Goal: Register for event/course

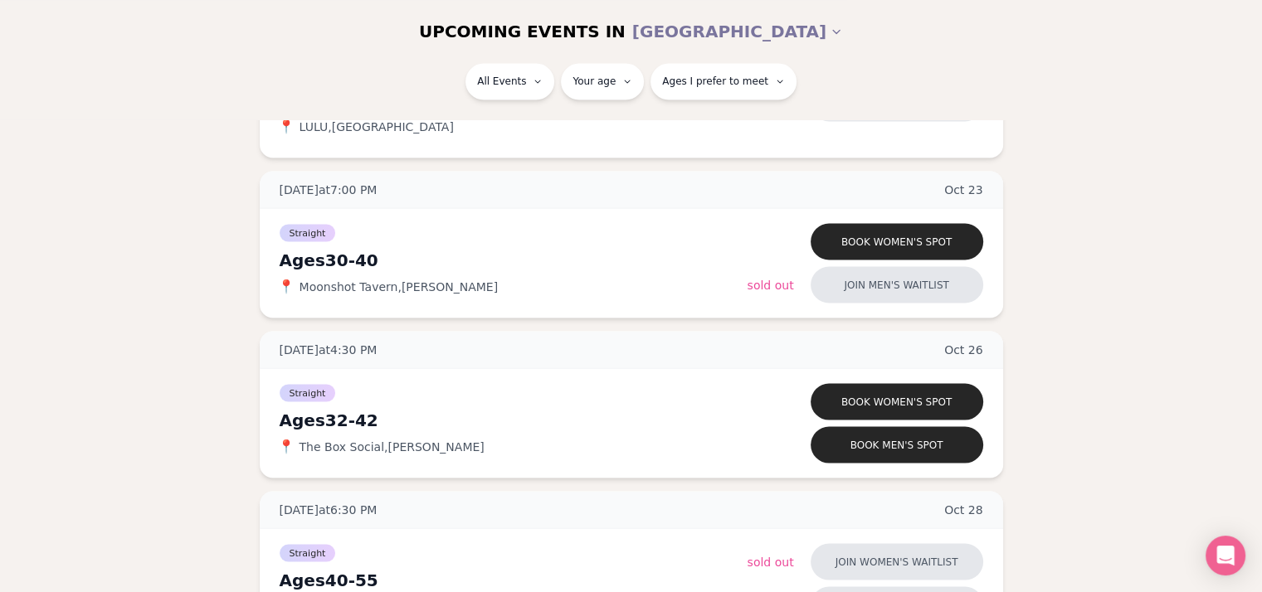
scroll to position [3086, 0]
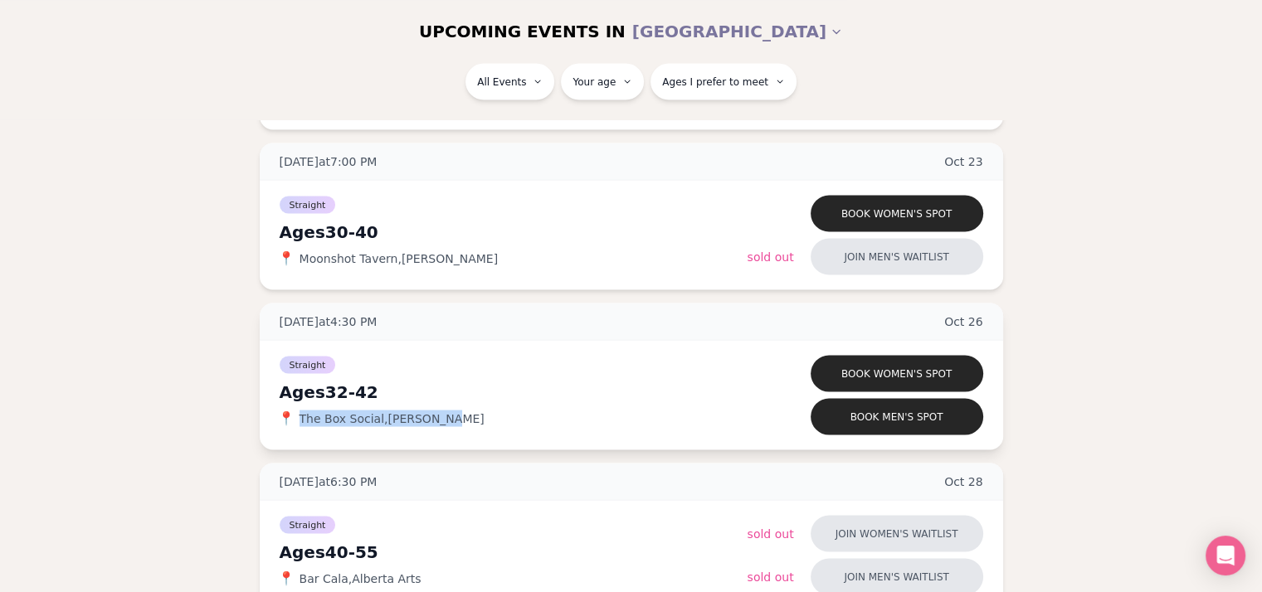
drag, startPoint x: 438, startPoint y: 412, endPoint x: 301, endPoint y: 412, distance: 136.9
click at [301, 412] on div "📍 The Box Social , [PERSON_NAME]" at bounding box center [514, 418] width 468 height 17
copy span "The Box Social , [PERSON_NAME]"
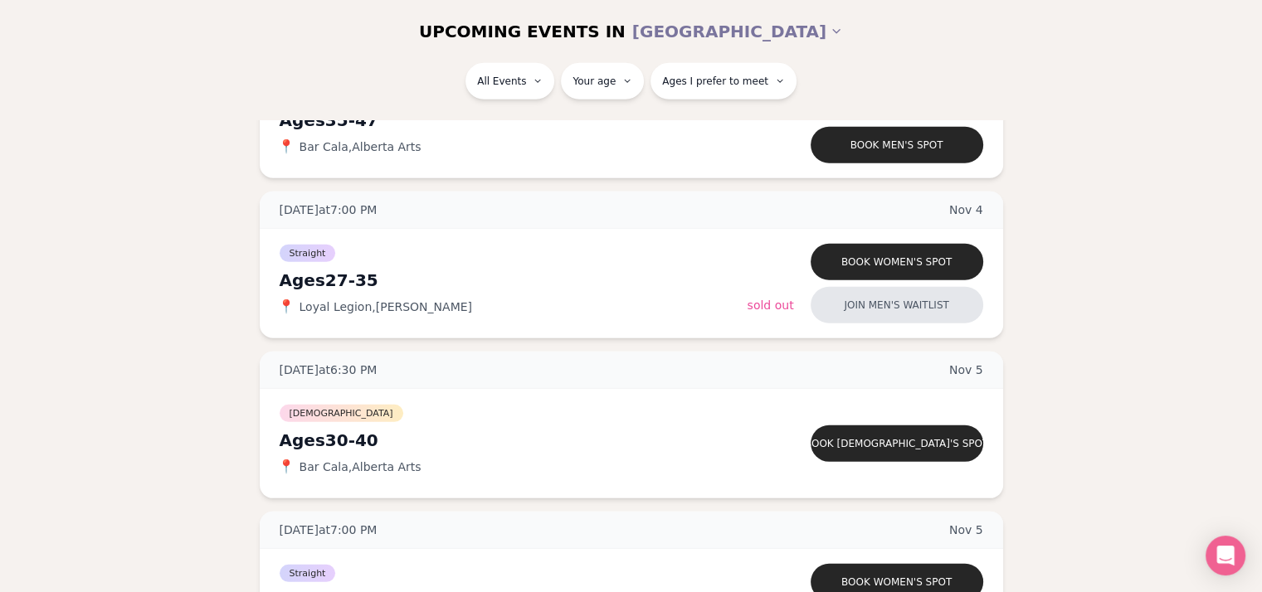
scroll to position [4646, 0]
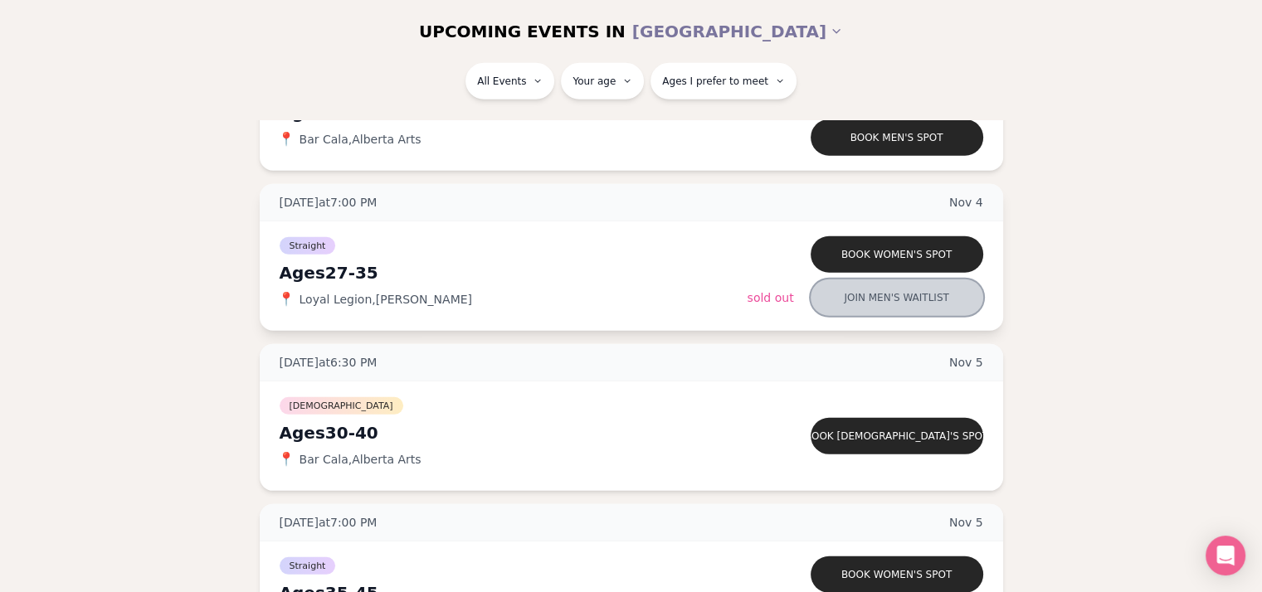
click at [928, 293] on button "Join men's waitlist" at bounding box center [897, 298] width 173 height 37
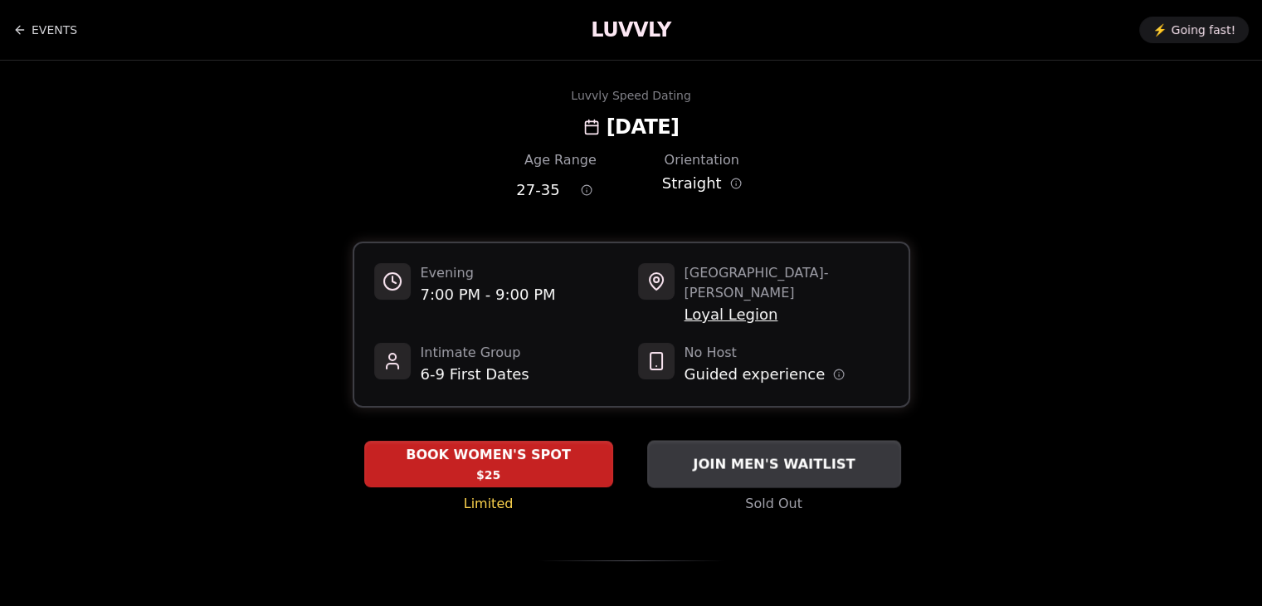
click at [816, 454] on span "JOIN MEN'S WAITLIST" at bounding box center [773, 464] width 168 height 20
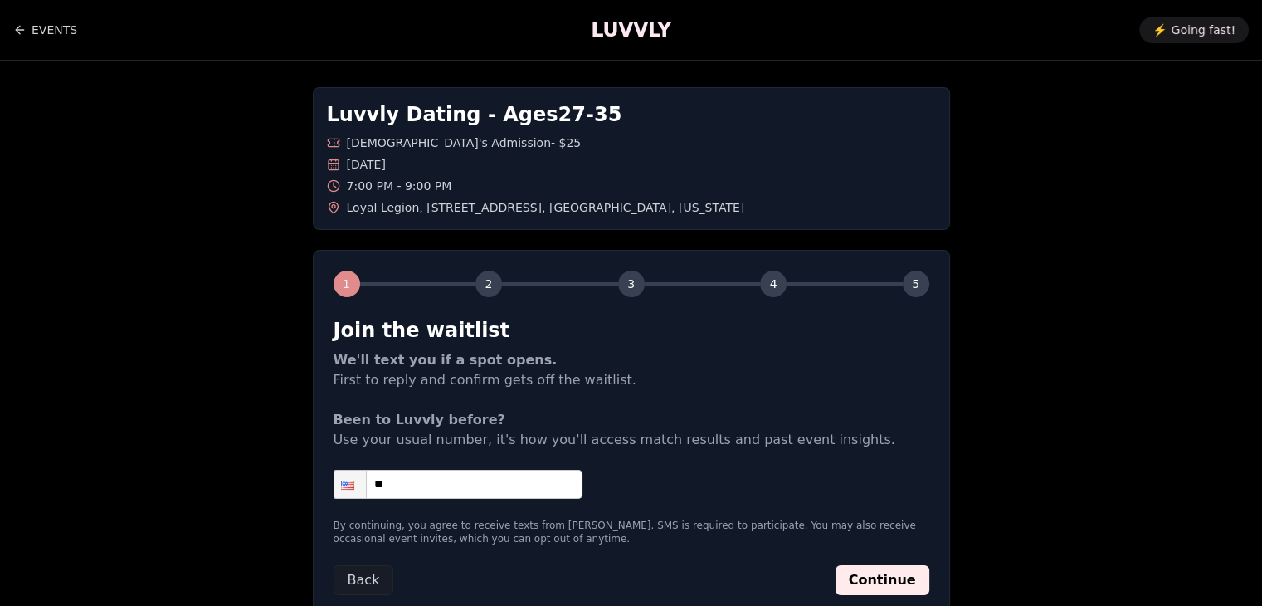
click at [494, 496] on input "**" at bounding box center [458, 484] width 249 height 29
type input "**********"
click at [965, 462] on div "**********" at bounding box center [632, 352] width 1162 height 582
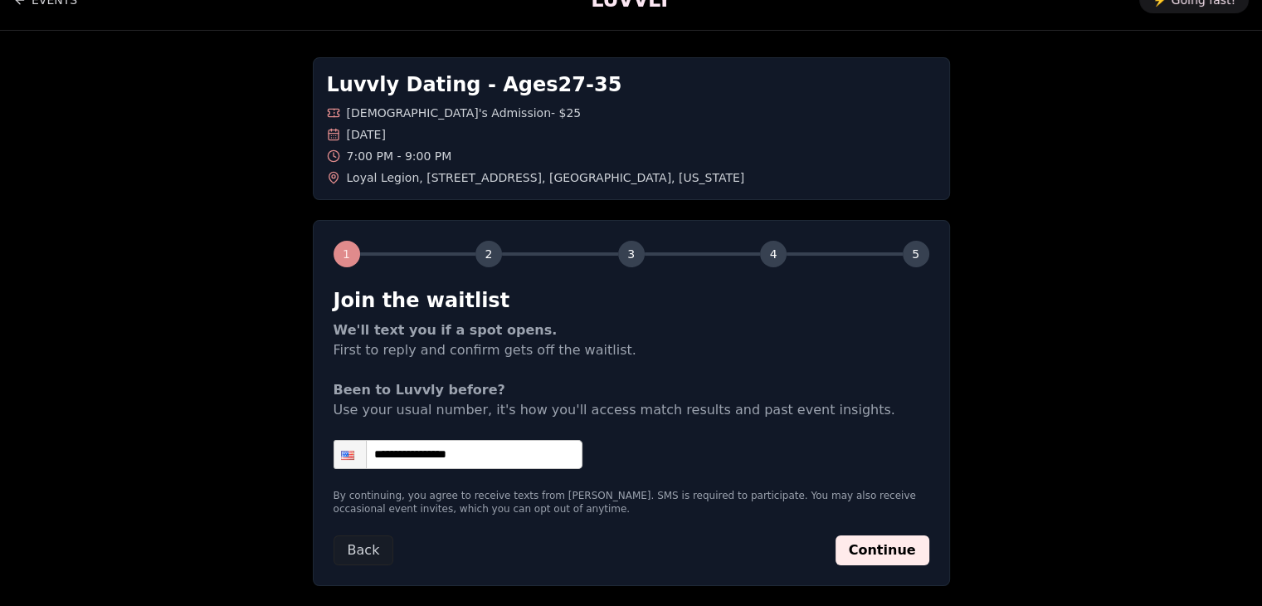
scroll to position [33, 0]
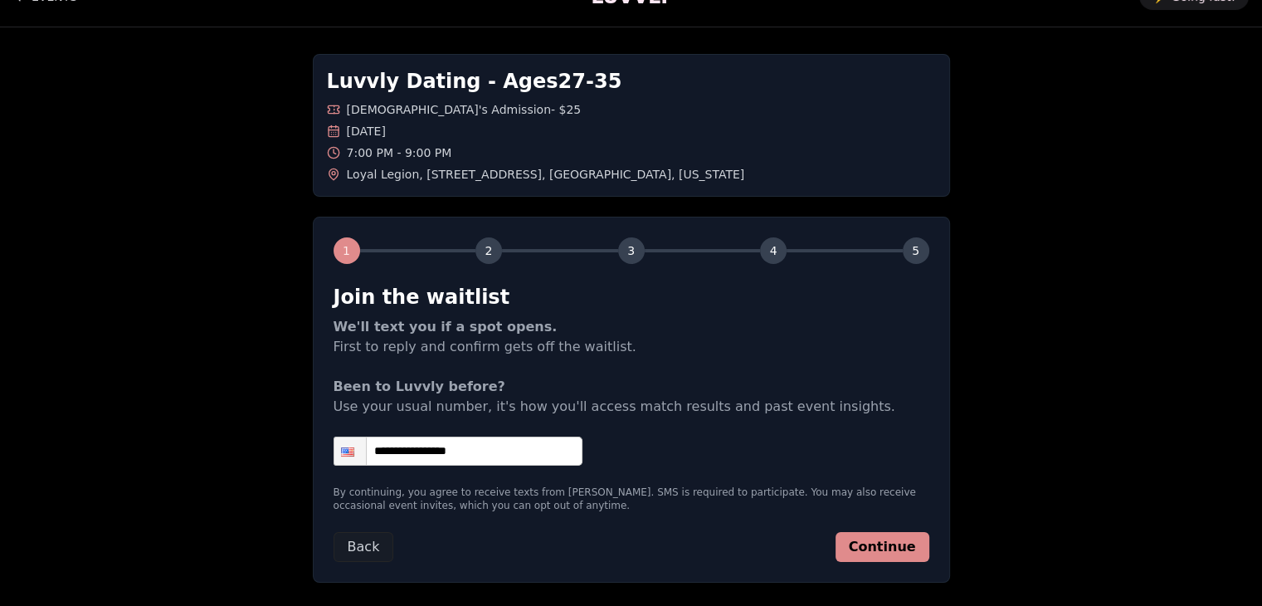
click at [907, 542] on button "Continue" at bounding box center [882, 547] width 94 height 30
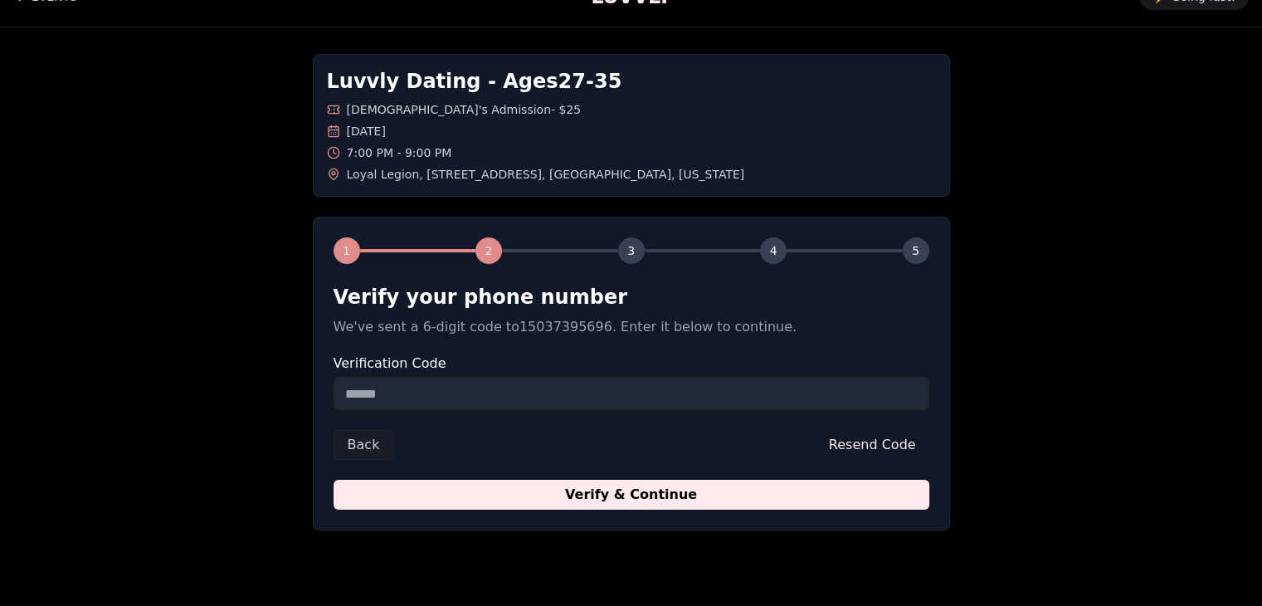
click at [713, 392] on input "Verification Code" at bounding box center [632, 393] width 596 height 33
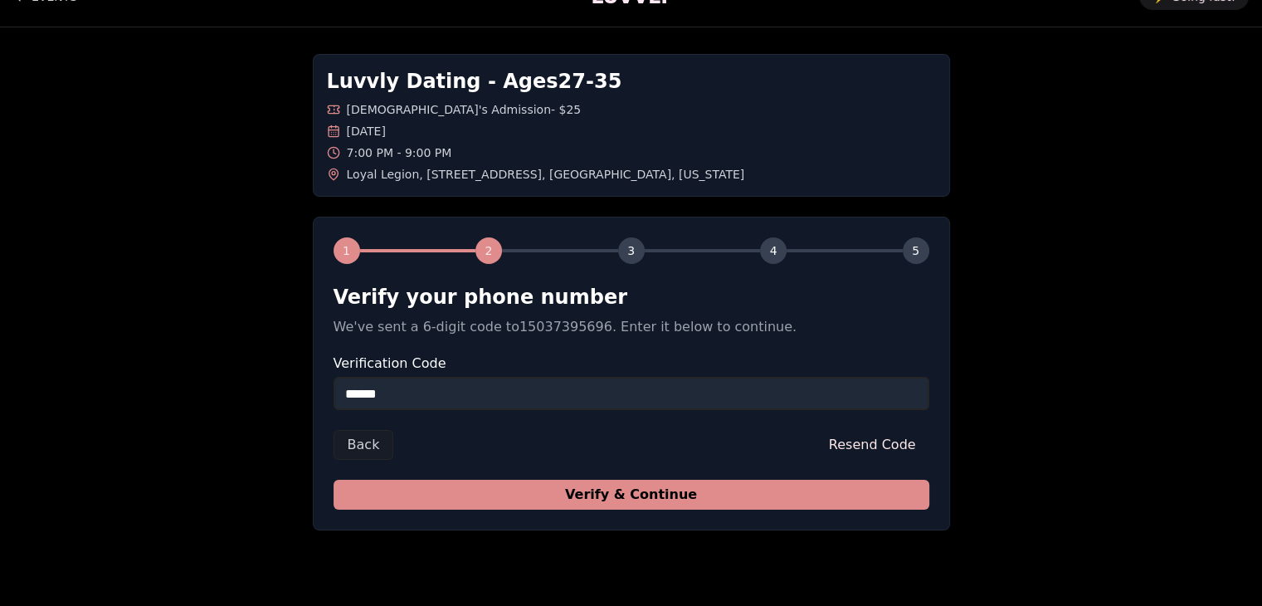
type input "******"
click at [717, 494] on button "Verify & Continue" at bounding box center [632, 495] width 596 height 30
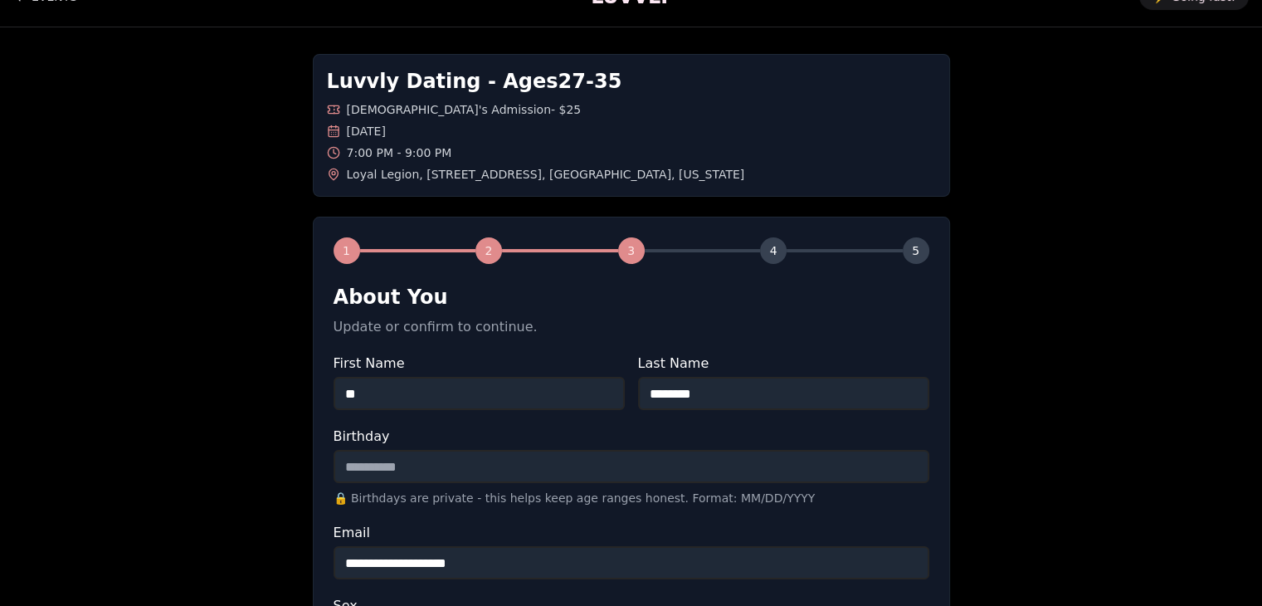
click at [666, 472] on input "Birthday" at bounding box center [632, 466] width 596 height 33
type input "**********"
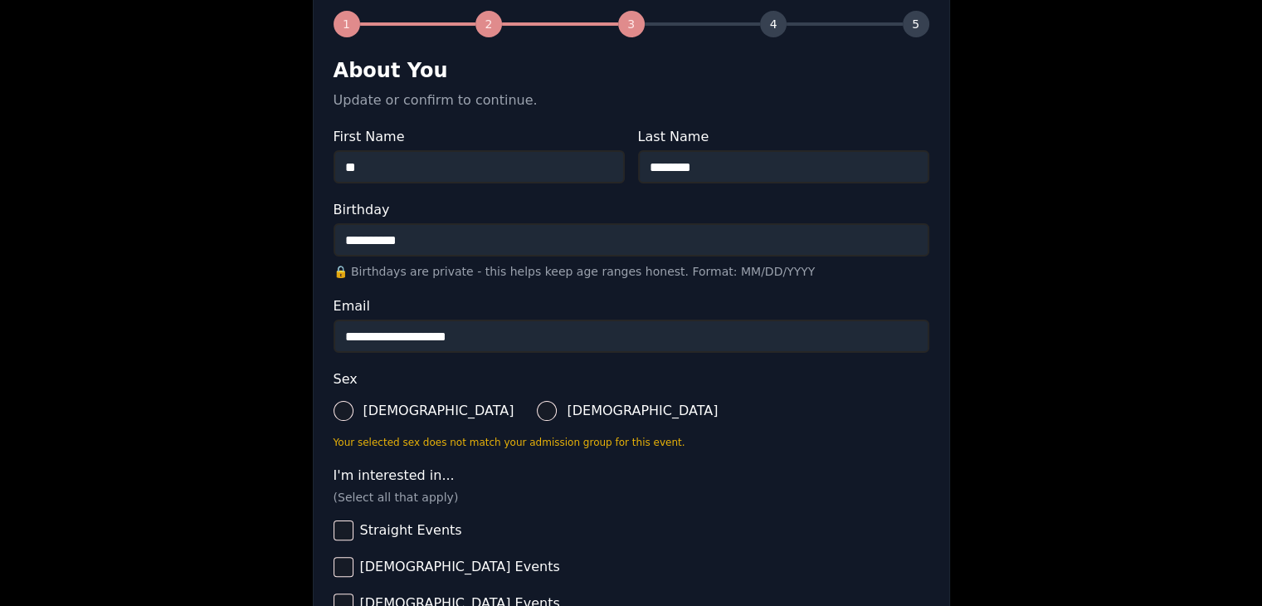
scroll to position [332, 0]
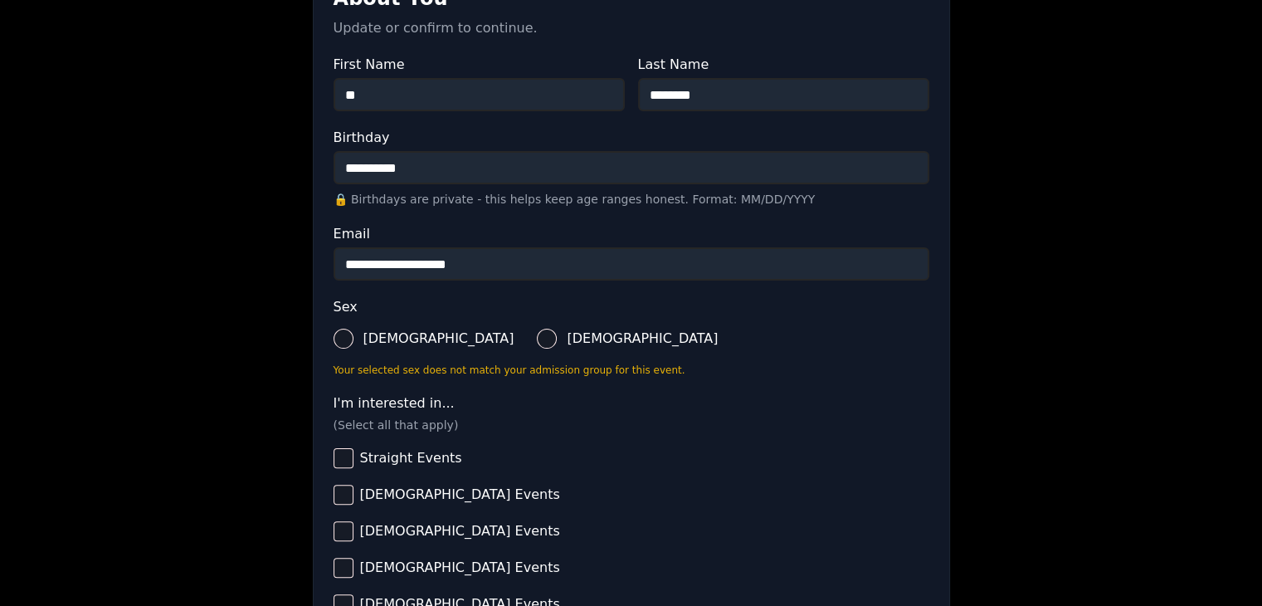
click at [347, 337] on button "[DEMOGRAPHIC_DATA]" at bounding box center [344, 339] width 20 height 20
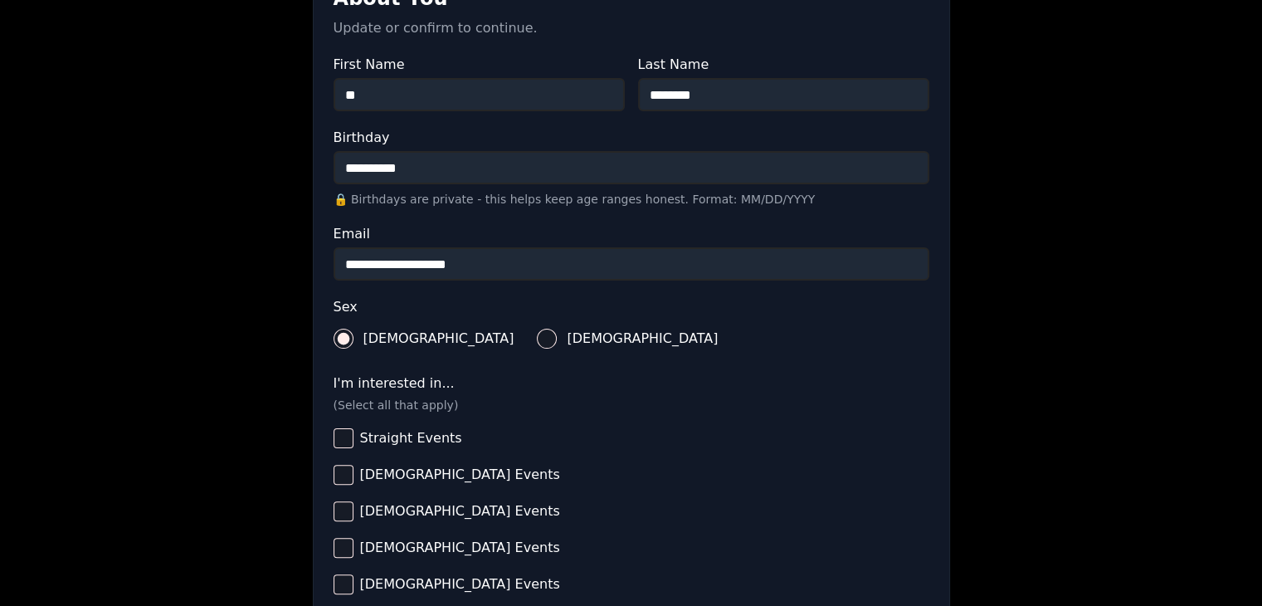
click at [351, 434] on button "Straight Events" at bounding box center [344, 438] width 20 height 20
click at [173, 463] on div "**********" at bounding box center [632, 319] width 1162 height 1180
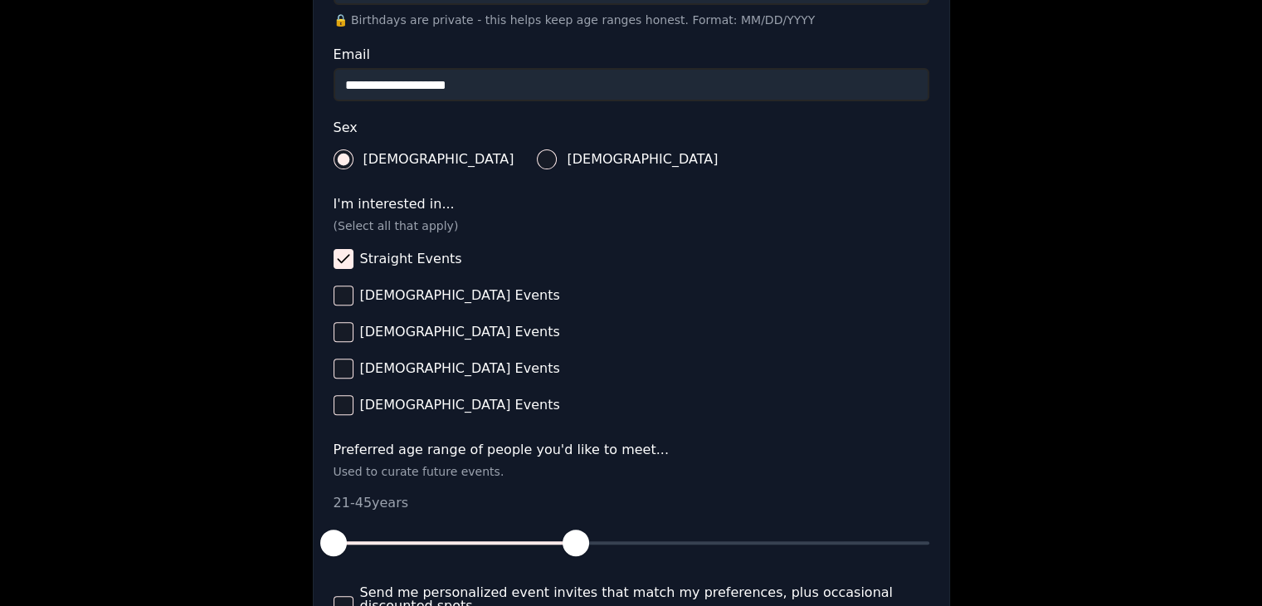
scroll to position [717, 0]
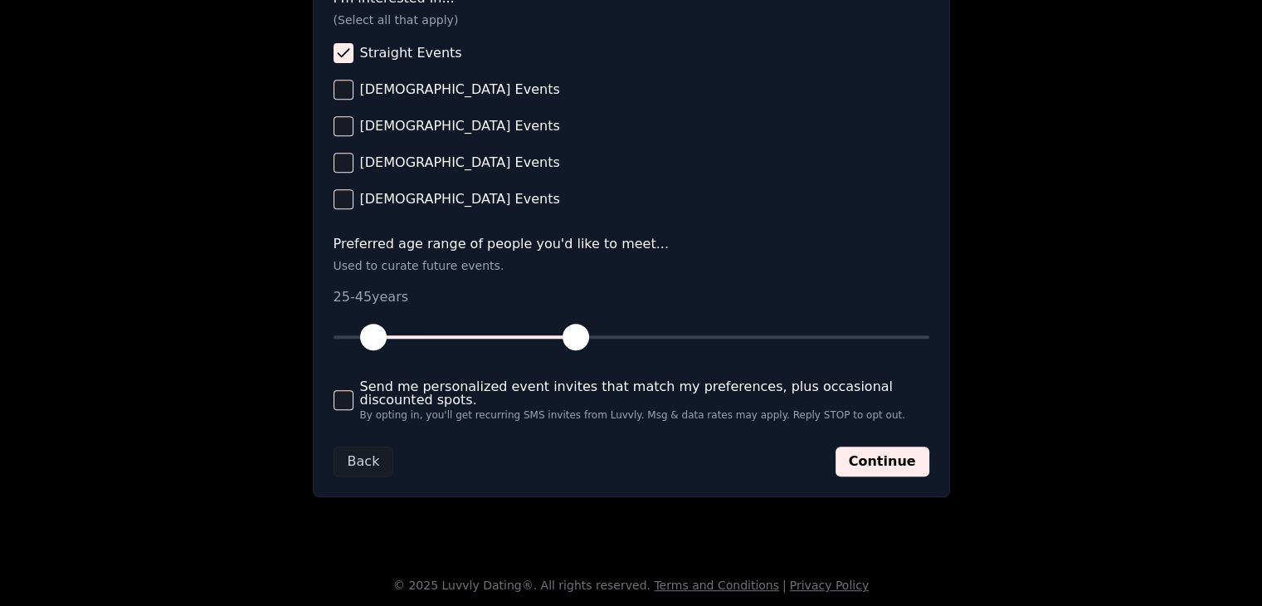
drag, startPoint x: 339, startPoint y: 332, endPoint x: 375, endPoint y: 332, distance: 36.5
click at [375, 332] on span "button" at bounding box center [373, 337] width 27 height 27
drag, startPoint x: 566, startPoint y: 329, endPoint x: 504, endPoint y: 332, distance: 61.4
click at [504, 332] on span "button" at bounding box center [504, 337] width 27 height 27
click at [345, 397] on button "Send me personalized event invites that match my preferences, plus occasional d…" at bounding box center [344, 400] width 20 height 20
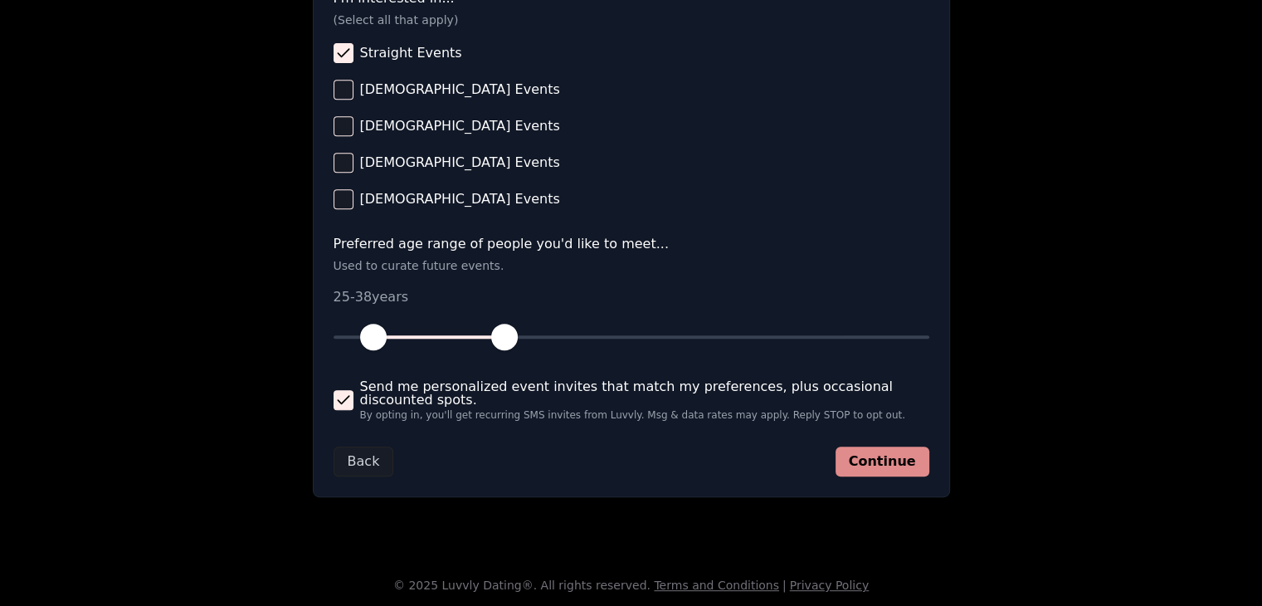
click at [902, 454] on button "Continue" at bounding box center [882, 461] width 94 height 30
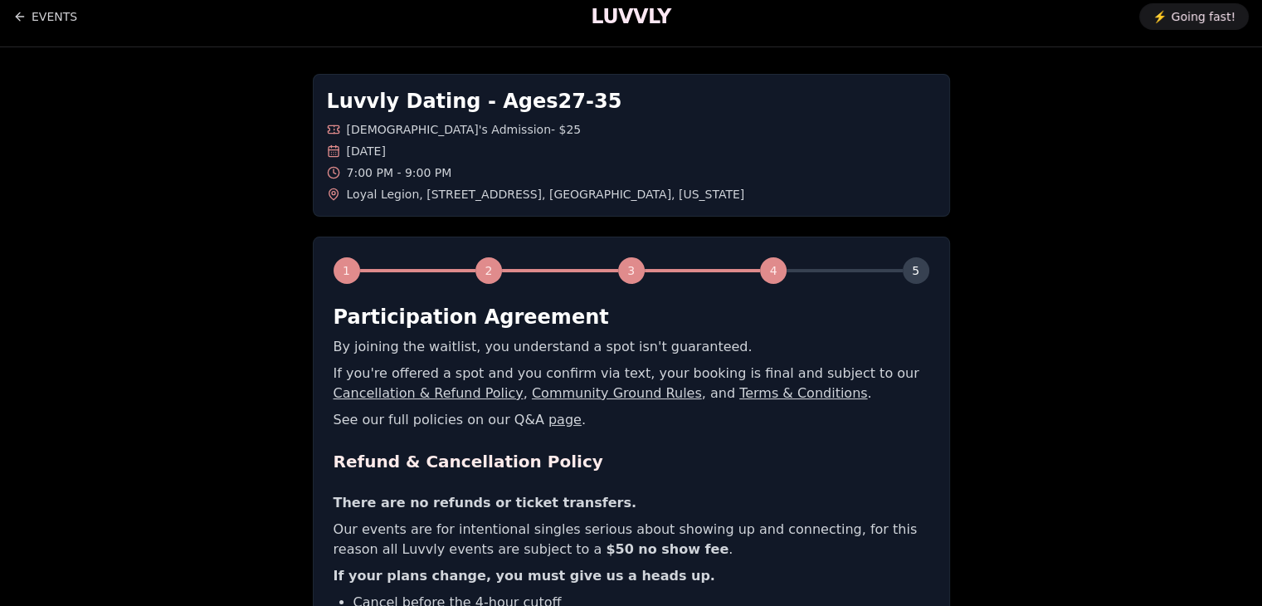
scroll to position [0, 0]
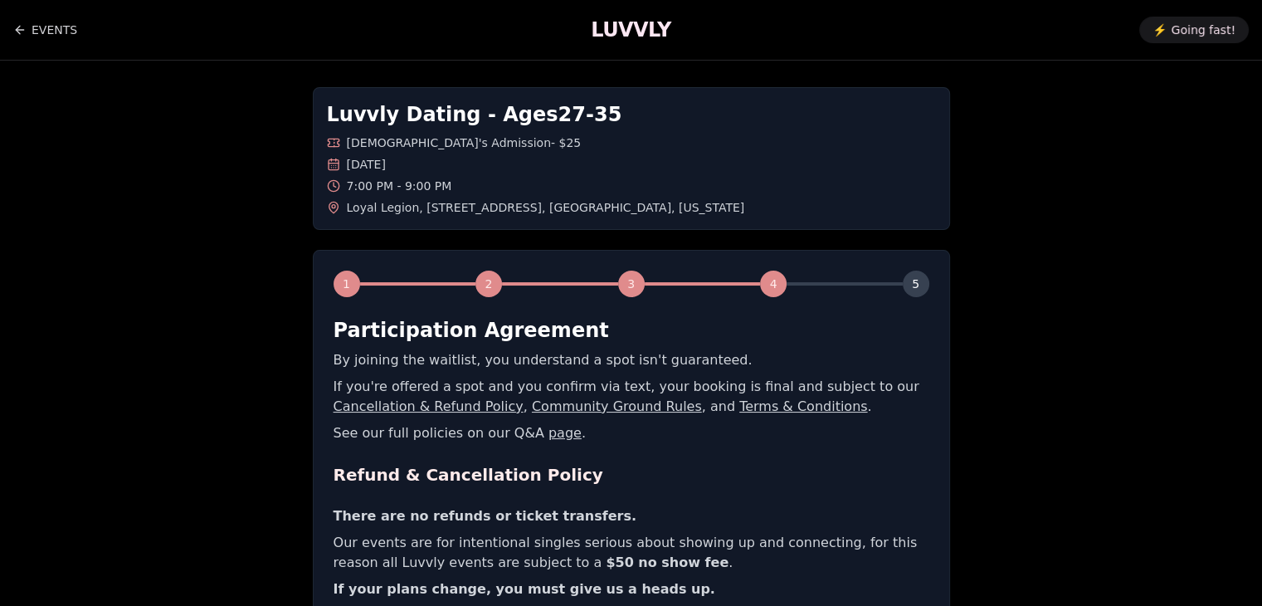
click at [1161, 365] on div "Luvvly Dating - Ages [DEMOGRAPHIC_DATA] [DEMOGRAPHIC_DATA]'s Admission - $25 [D…" at bounding box center [632, 495] width 1162 height 868
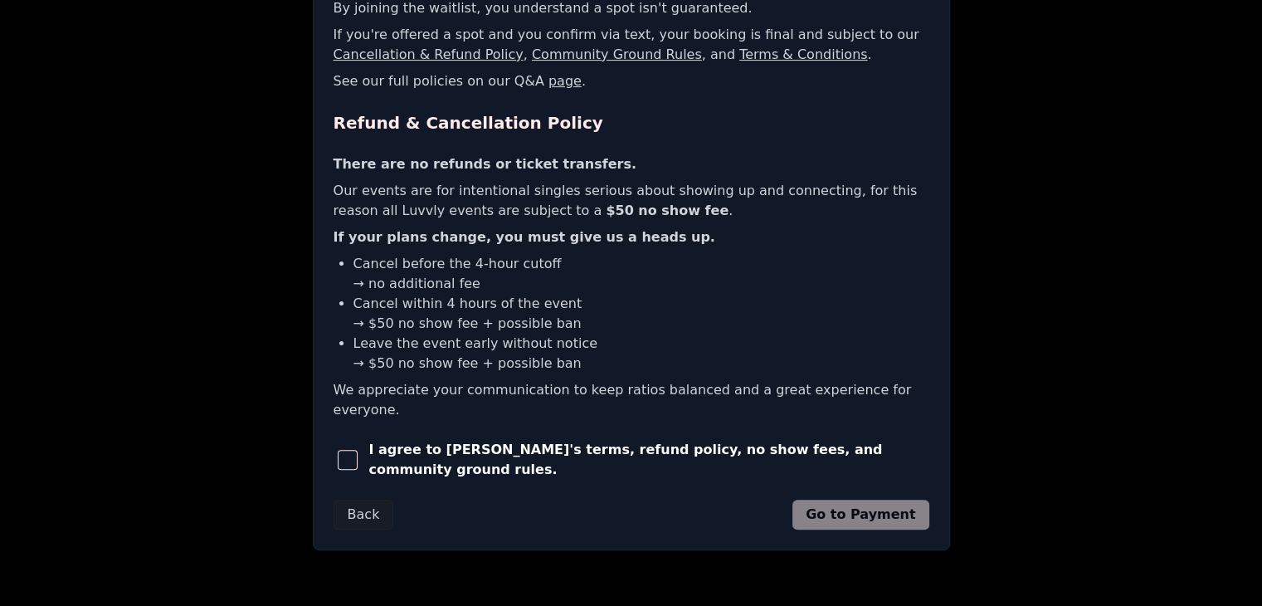
scroll to position [382, 0]
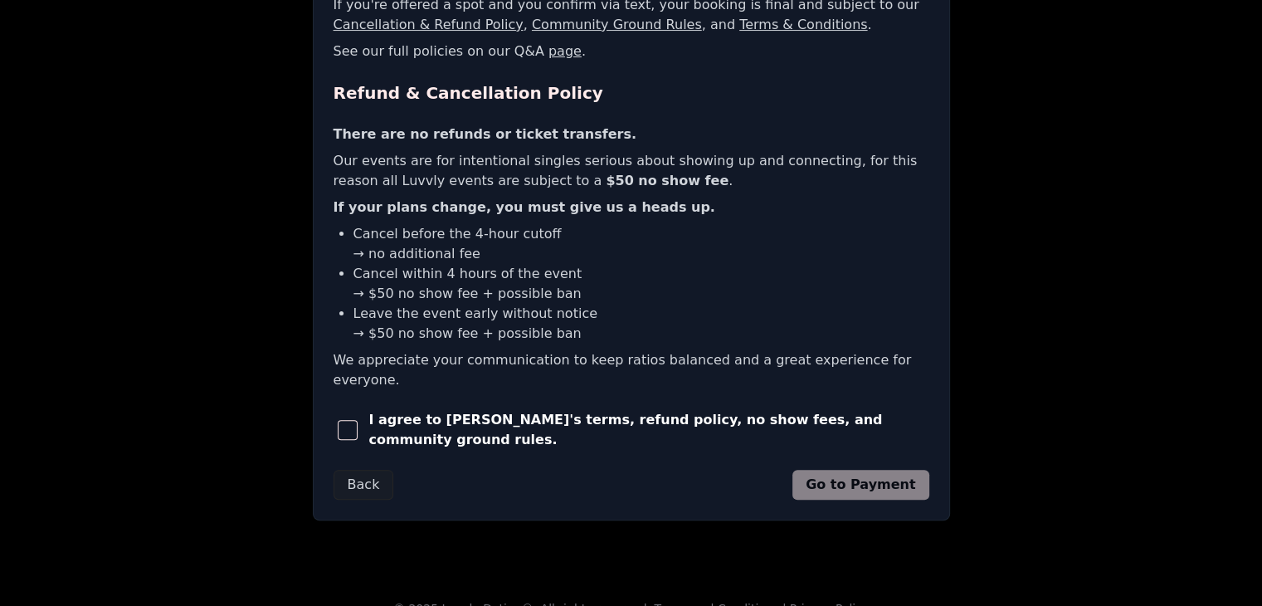
click at [334, 412] on button "button" at bounding box center [348, 430] width 29 height 37
click at [877, 470] on button "Go to Payment" at bounding box center [860, 485] width 137 height 30
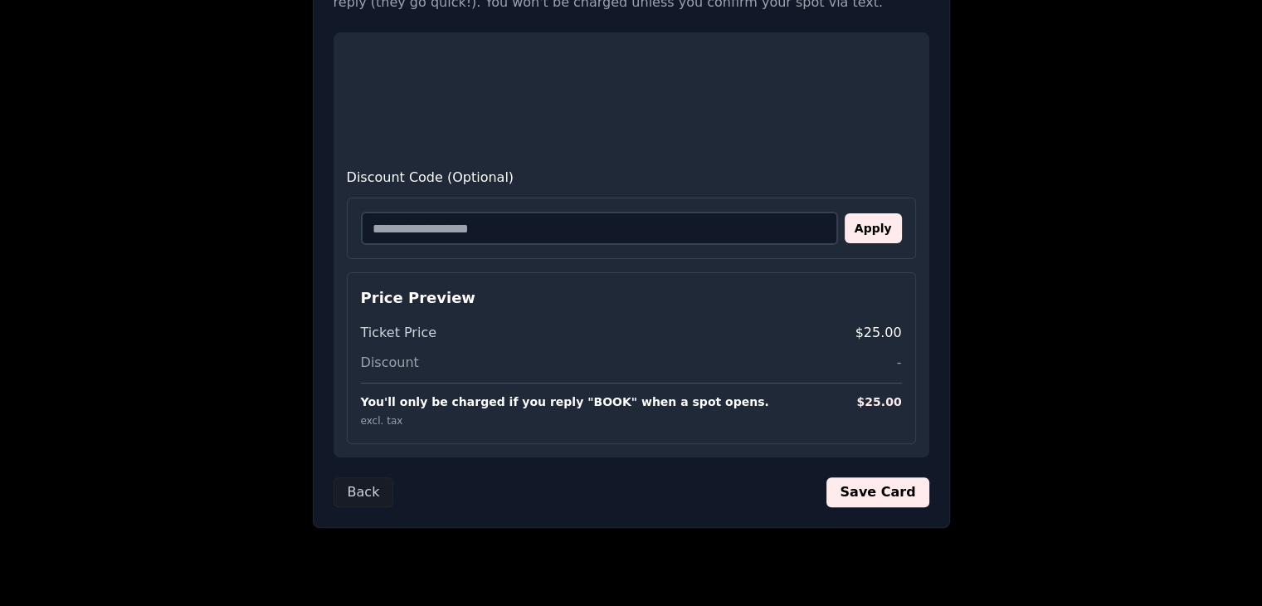
scroll to position [408, 0]
